Goal: Information Seeking & Learning: Learn about a topic

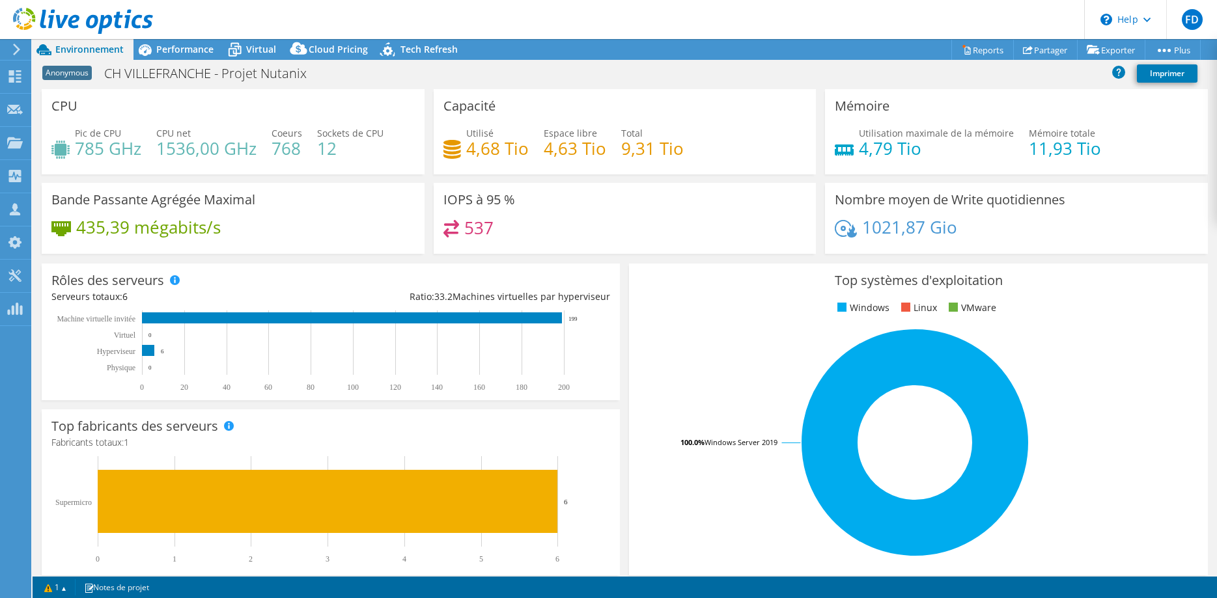
select select "EULondon"
select select "EUR"
click at [43, 23] on use at bounding box center [83, 21] width 140 height 26
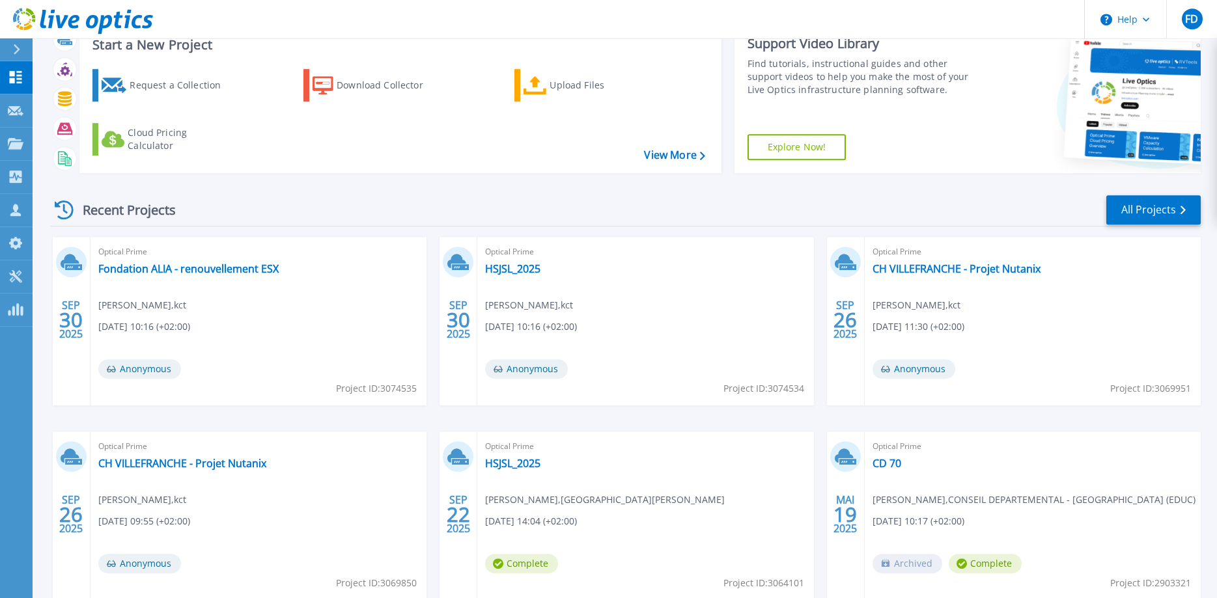
scroll to position [123, 0]
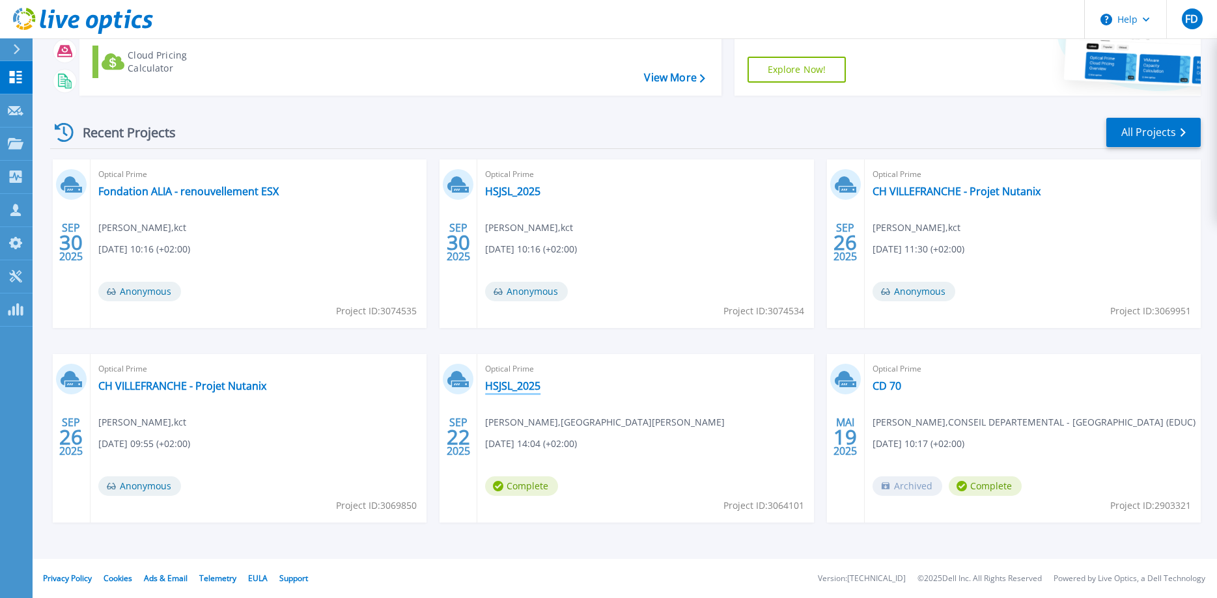
click at [505, 385] on link "HSJSL_2025" at bounding box center [512, 386] width 55 height 13
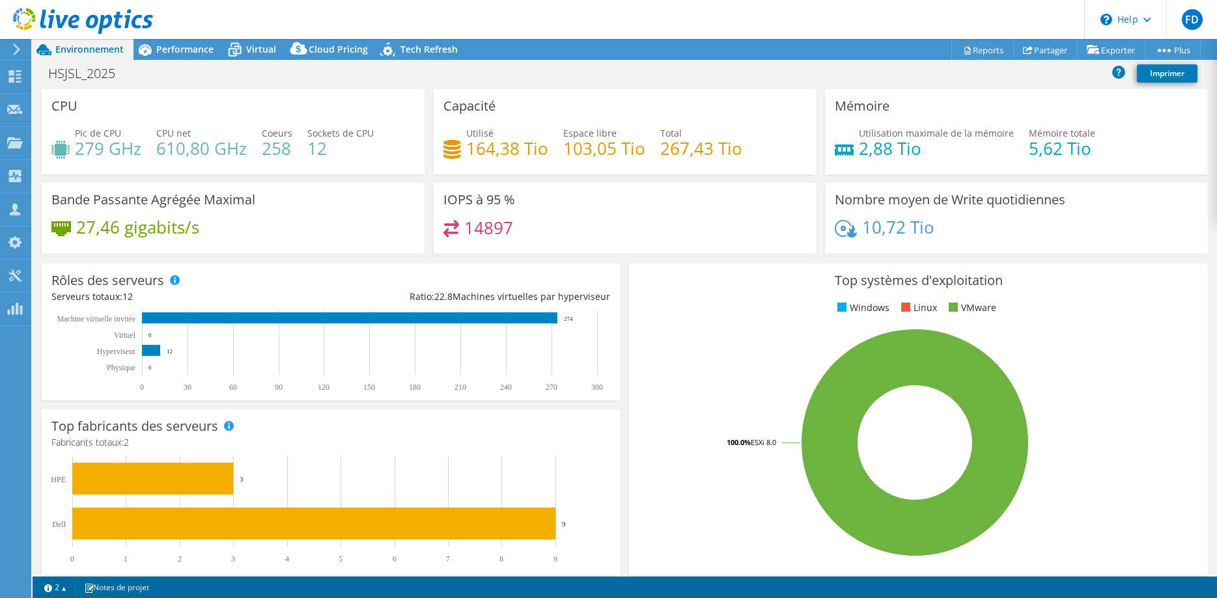
select select "USD"
click at [176, 46] on span "Performance" at bounding box center [184, 49] width 57 height 12
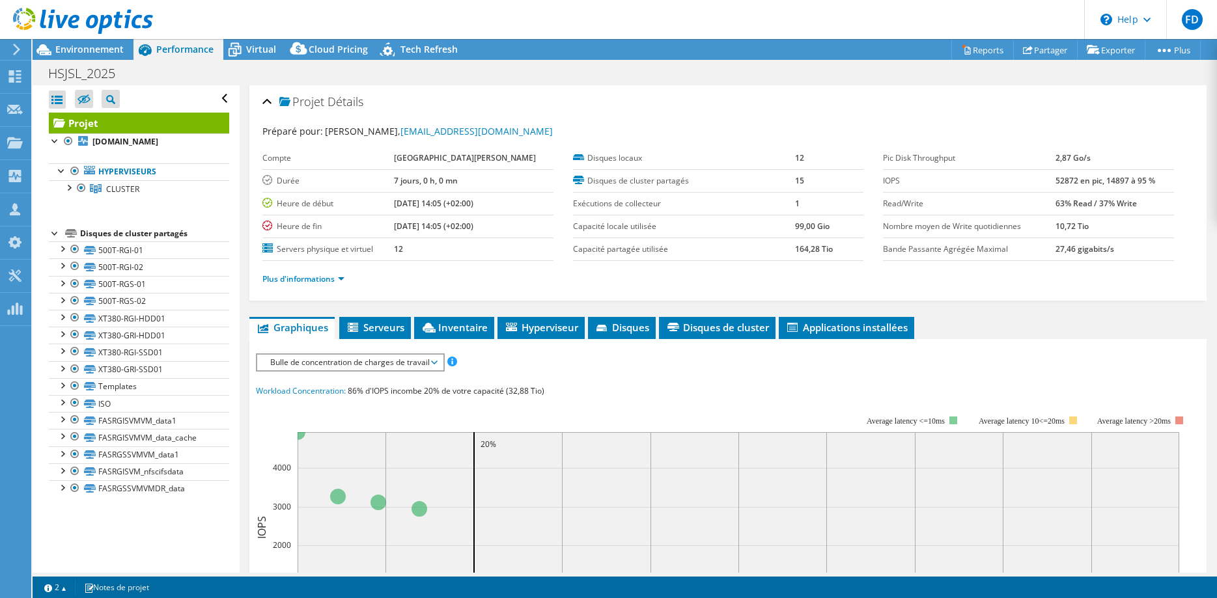
click at [56, 233] on div at bounding box center [55, 232] width 13 height 13
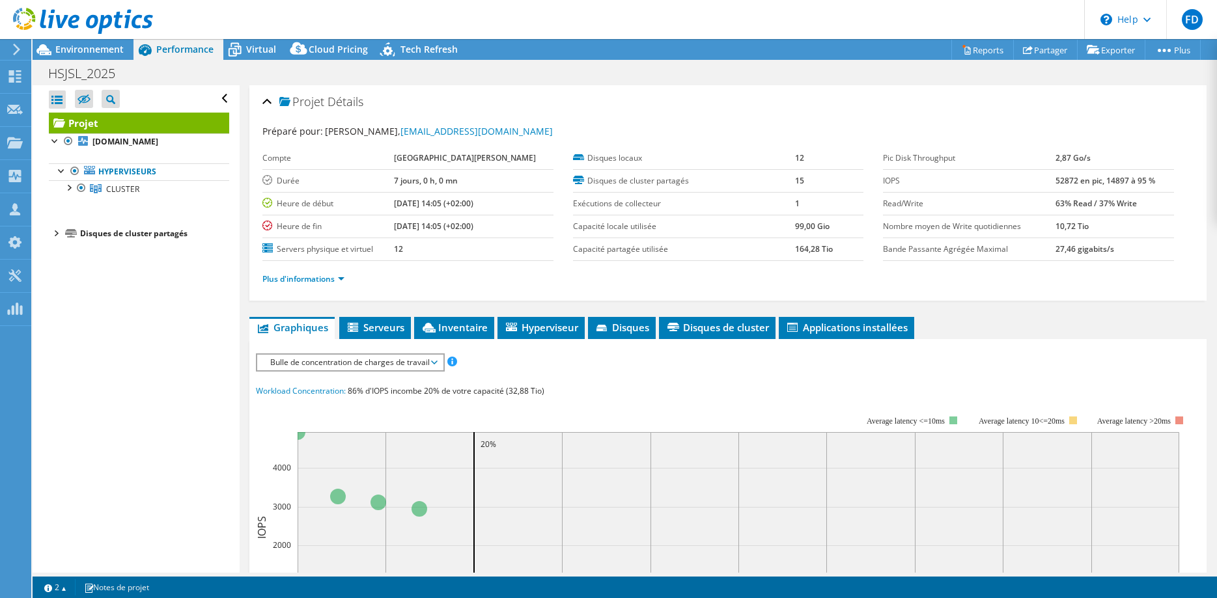
click at [56, 233] on div at bounding box center [55, 232] width 13 height 13
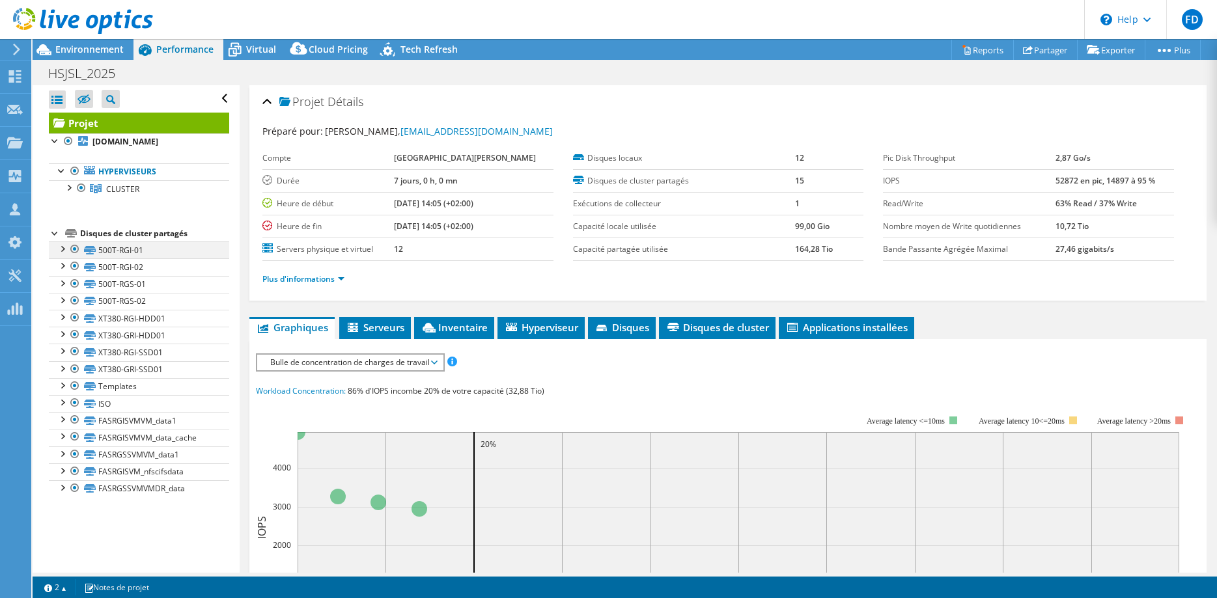
click at [77, 250] on div at bounding box center [74, 250] width 13 height 16
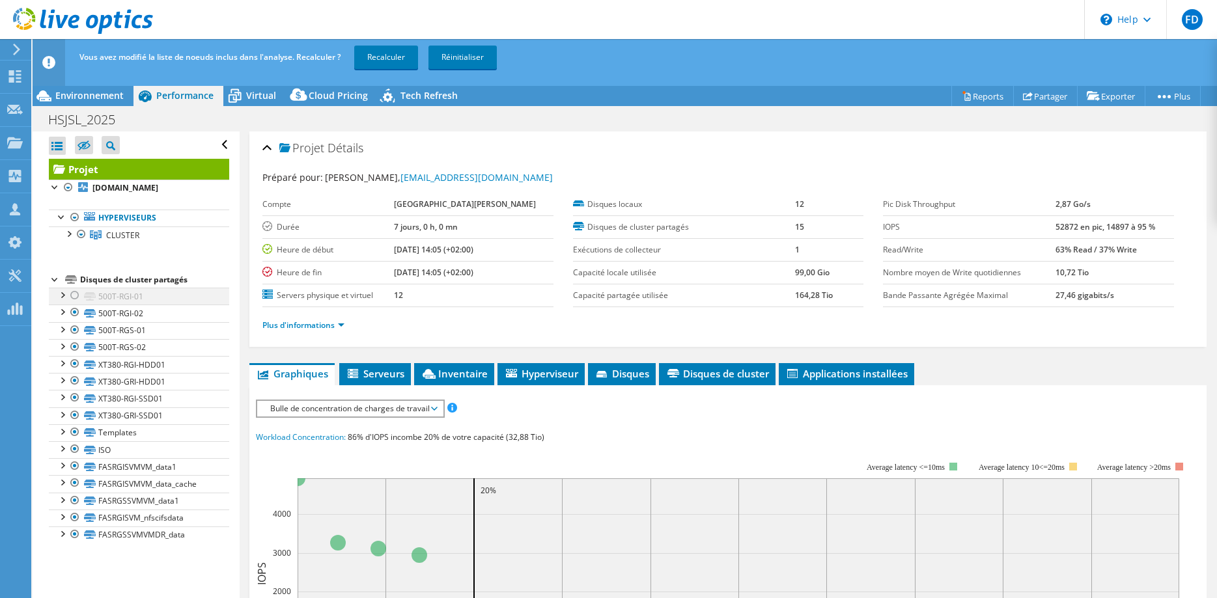
click at [73, 292] on div at bounding box center [74, 296] width 13 height 16
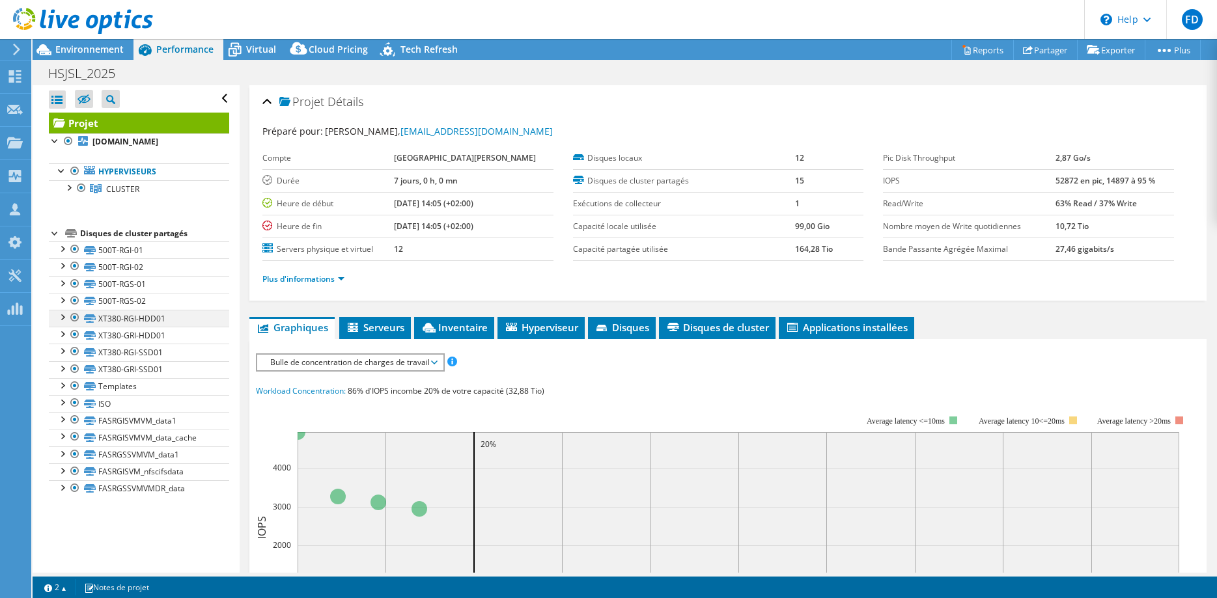
click at [77, 317] on div at bounding box center [74, 318] width 13 height 16
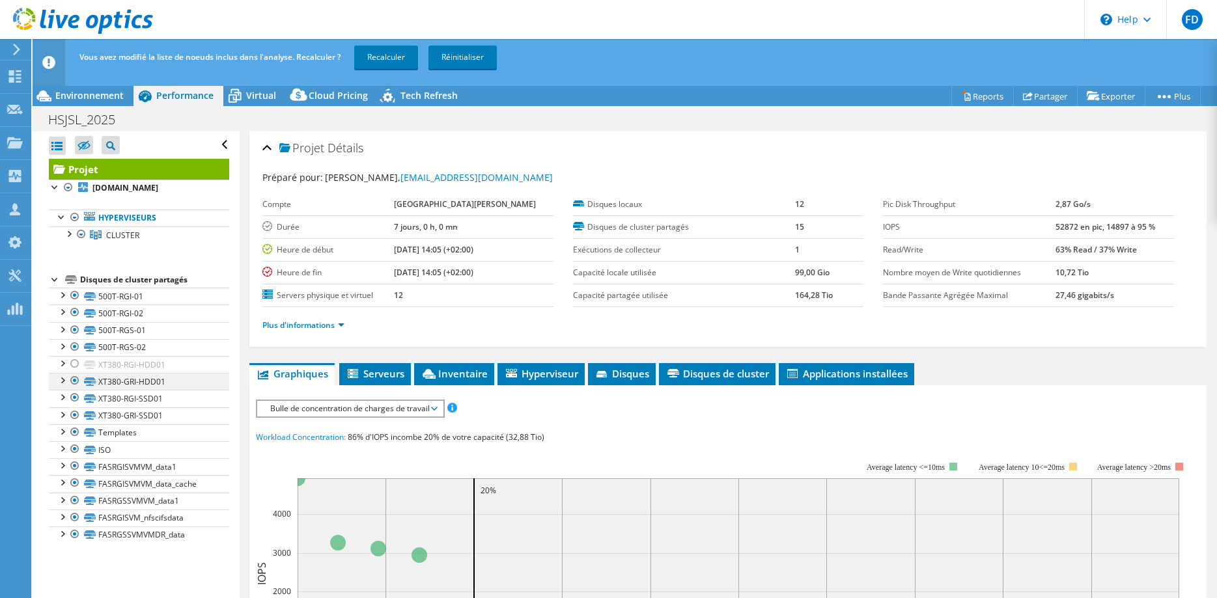
click at [72, 383] on div at bounding box center [74, 381] width 13 height 16
click at [68, 402] on div at bounding box center [61, 396] width 13 height 13
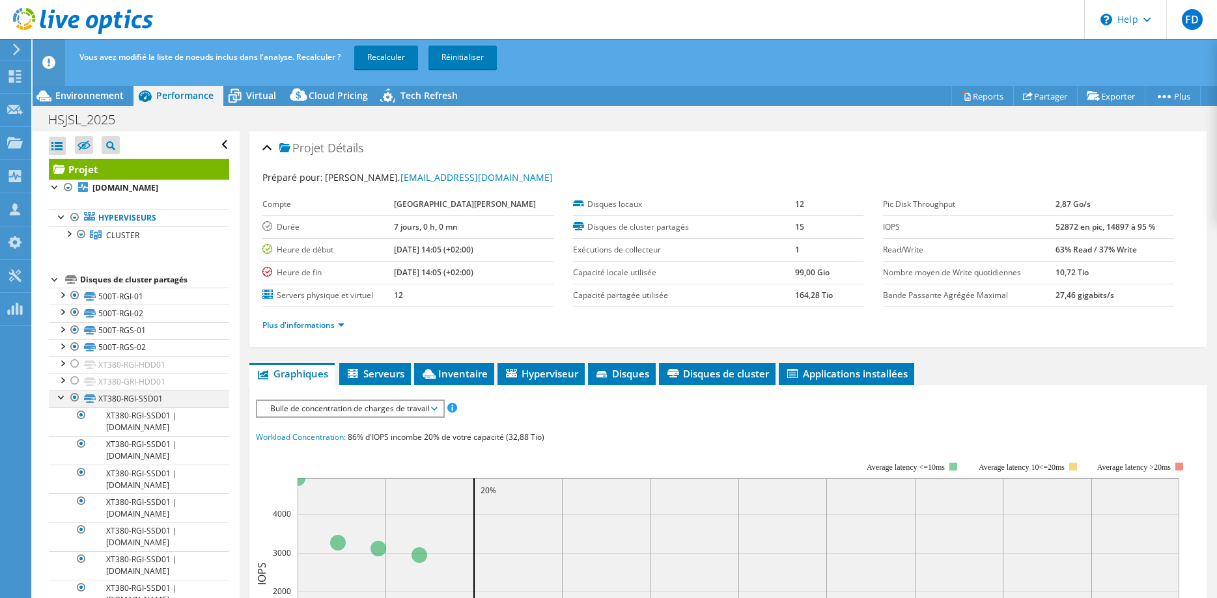
click at [57, 400] on div at bounding box center [61, 396] width 13 height 13
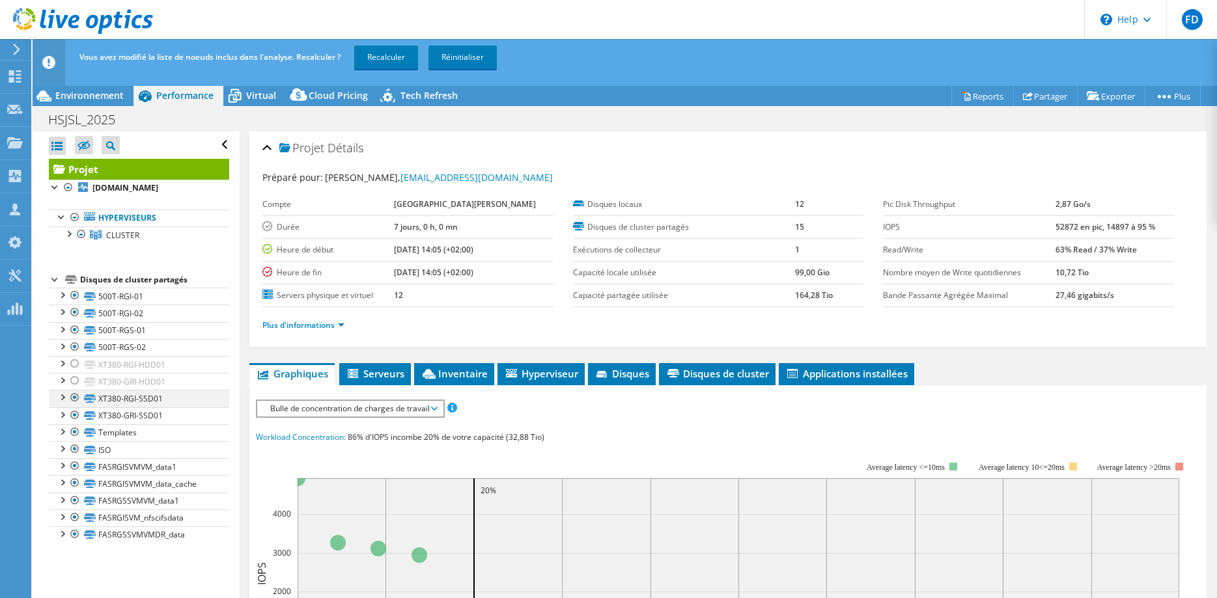
click at [74, 399] on div at bounding box center [74, 398] width 13 height 16
click at [73, 419] on div at bounding box center [74, 416] width 13 height 16
click at [72, 432] on div at bounding box center [74, 433] width 13 height 16
click at [73, 449] on div at bounding box center [74, 449] width 13 height 16
click at [70, 464] on div at bounding box center [74, 466] width 13 height 16
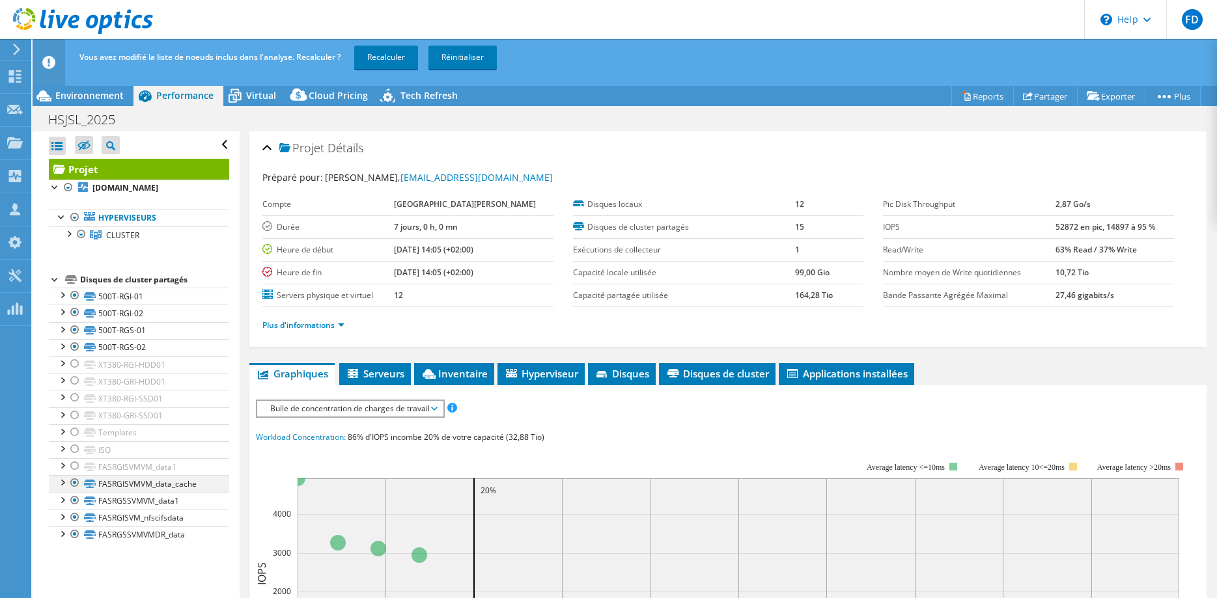
click at [74, 480] on div at bounding box center [74, 483] width 13 height 16
click at [74, 499] on div at bounding box center [74, 501] width 13 height 16
click at [75, 519] on div at bounding box center [74, 518] width 13 height 16
click at [75, 533] on div at bounding box center [74, 535] width 13 height 16
click at [166, 568] on div "Ouvrir tout Fermer tout Masquer les nœuds exclus Filtre de l'arborescence des p…" at bounding box center [136, 376] width 206 height 488
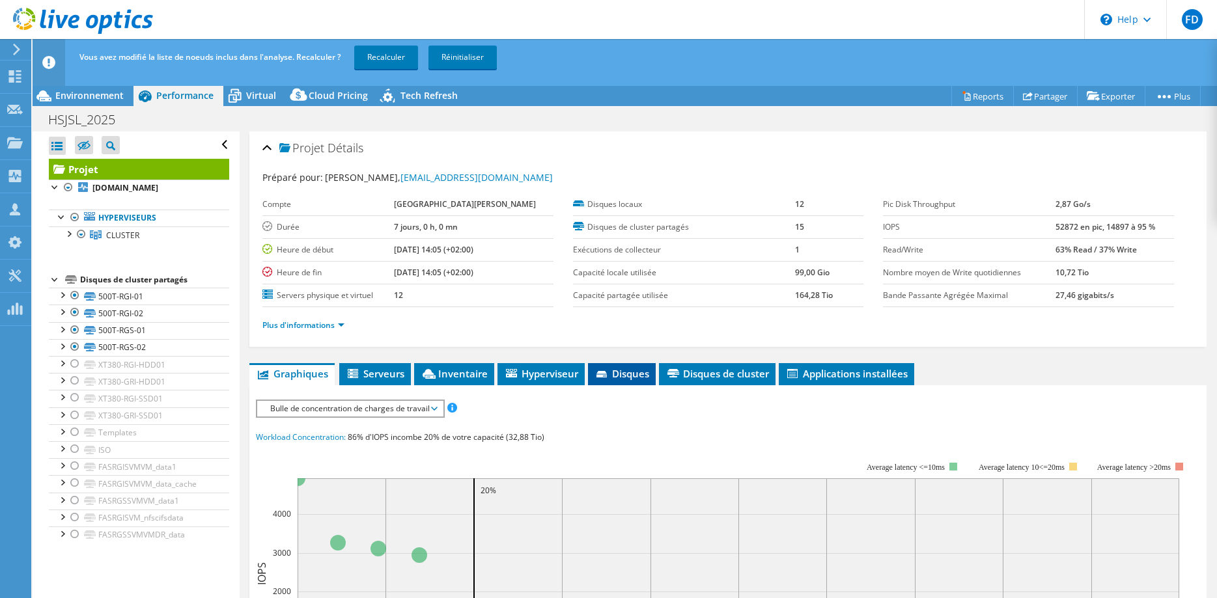
click at [602, 372] on icon at bounding box center [601, 374] width 10 height 7
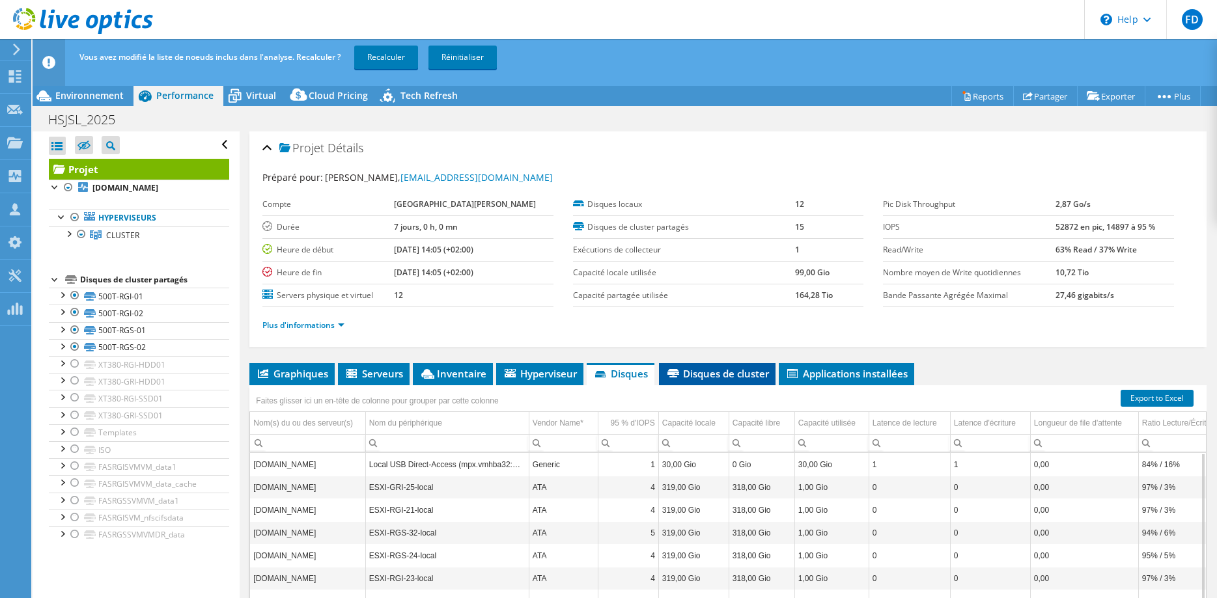
click at [704, 367] on li "Disques de cluster" at bounding box center [717, 374] width 117 height 22
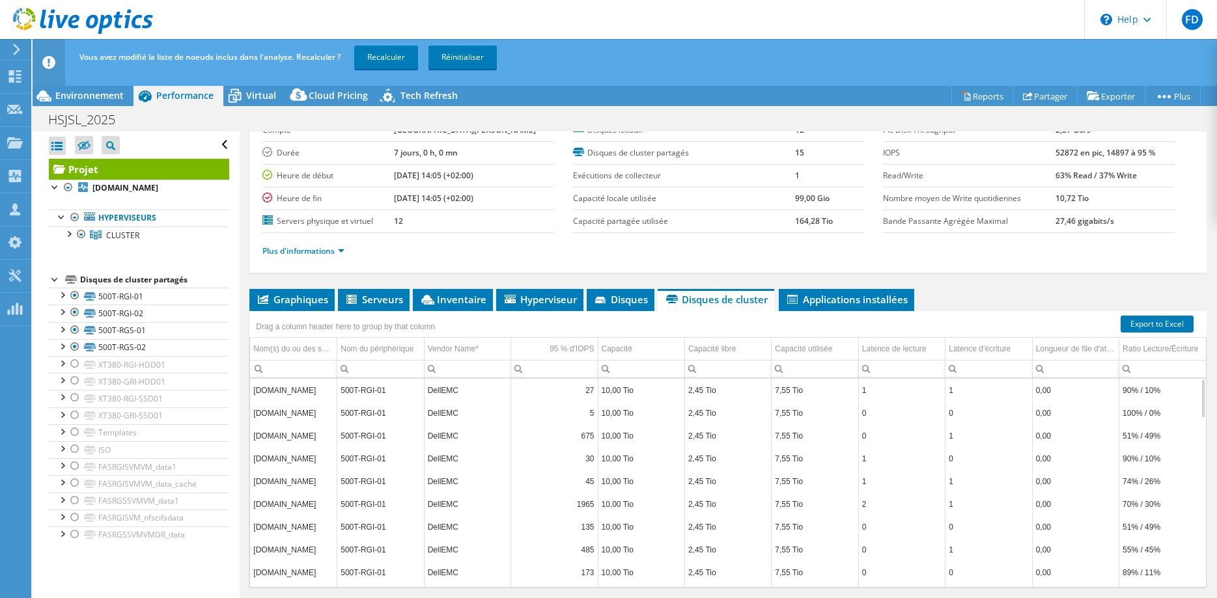
scroll to position [70, 0]
